Goal: Find specific page/section: Find specific page/section

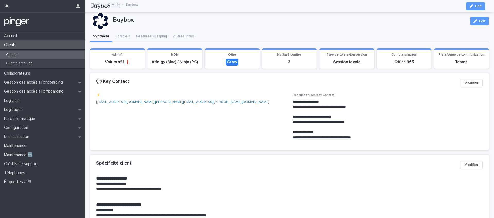
scroll to position [83, 0]
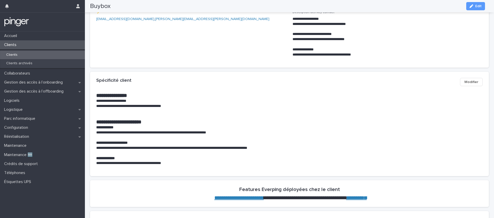
click at [46, 47] on div "Clients" at bounding box center [42, 44] width 85 height 9
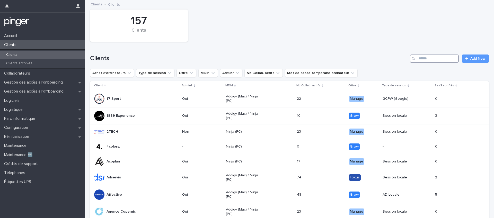
click at [436, 60] on input "Search" at bounding box center [434, 59] width 49 height 8
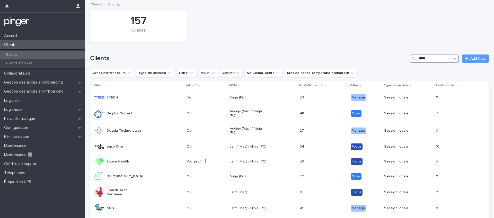
type input "*****"
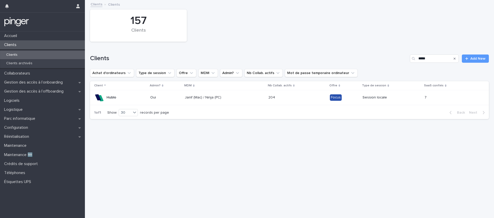
click at [116, 100] on div "Hublo" at bounding box center [112, 97] width 10 height 8
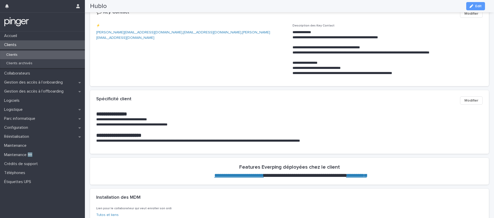
scroll to position [22, 0]
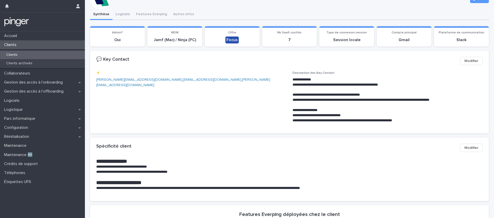
click at [9, 42] on p "Clients" at bounding box center [11, 44] width 19 height 5
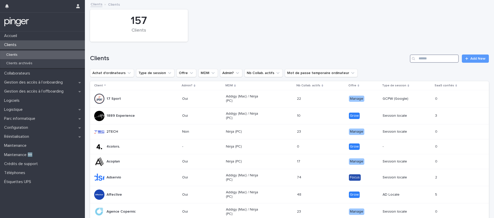
click at [435, 62] on input "Search" at bounding box center [434, 59] width 49 height 8
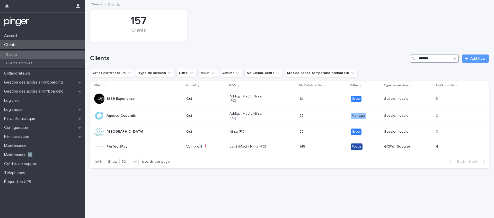
type input "*******"
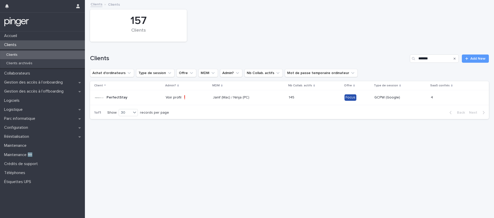
click at [127, 98] on div "PerfectStay" at bounding box center [127, 98] width 67 height 10
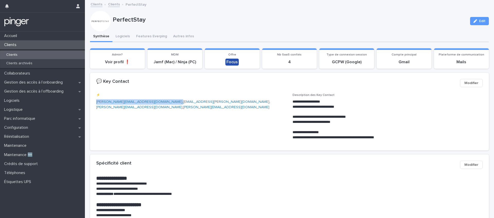
drag, startPoint x: 144, startPoint y: 102, endPoint x: 96, endPoint y: 102, distance: 47.6
click at [96, 102] on p "[PERSON_NAME][EMAIL_ADDRESS][DOMAIN_NAME] , [DOMAIN_NAME][EMAIL_ADDRESS][PERSON…" at bounding box center [191, 104] width 190 height 11
copy p "[PERSON_NAME][EMAIL_ADDRESS][DOMAIN_NAME] ,"
